Goal: Task Accomplishment & Management: Manage account settings

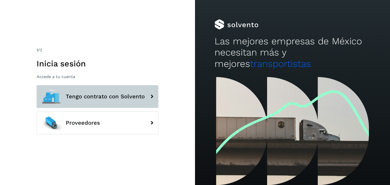
click at [93, 98] on span "Tengo contrato con Solvento" at bounding box center [105, 97] width 79 height 6
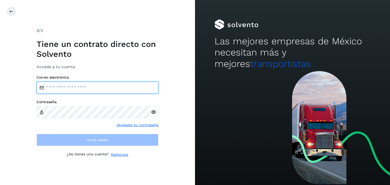
type input "**********"
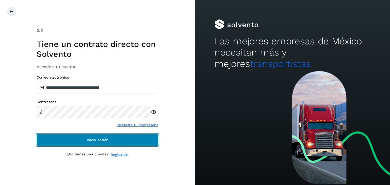
click at [108, 142] on button "Inicia sesión" at bounding box center [98, 140] width 122 height 12
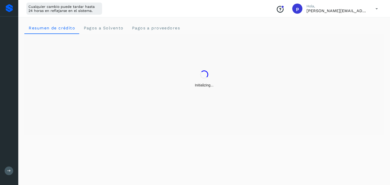
click at [113, 137] on div "Resumen de crédito Pagos a Solvento Pagos a proveedores" at bounding box center [203, 100] width 371 height 169
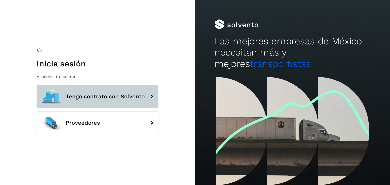
click at [98, 89] on button "Tengo contrato con Solvento" at bounding box center [98, 96] width 122 height 23
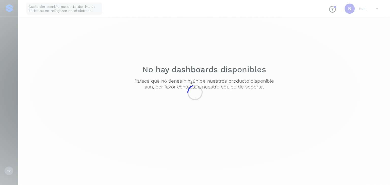
click at [100, 92] on div at bounding box center [195, 92] width 390 height 185
